Goal: Check status

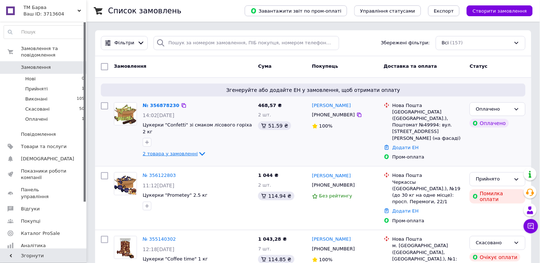
click at [168, 151] on span "2 товара у замовленні" at bounding box center [170, 153] width 55 height 5
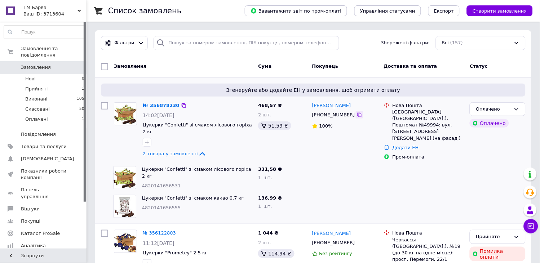
click at [356, 115] on icon at bounding box center [359, 115] width 6 height 6
click at [289, 195] on div "136,99 ₴" at bounding box center [282, 198] width 48 height 7
